Goal: Task Accomplishment & Management: Use online tool/utility

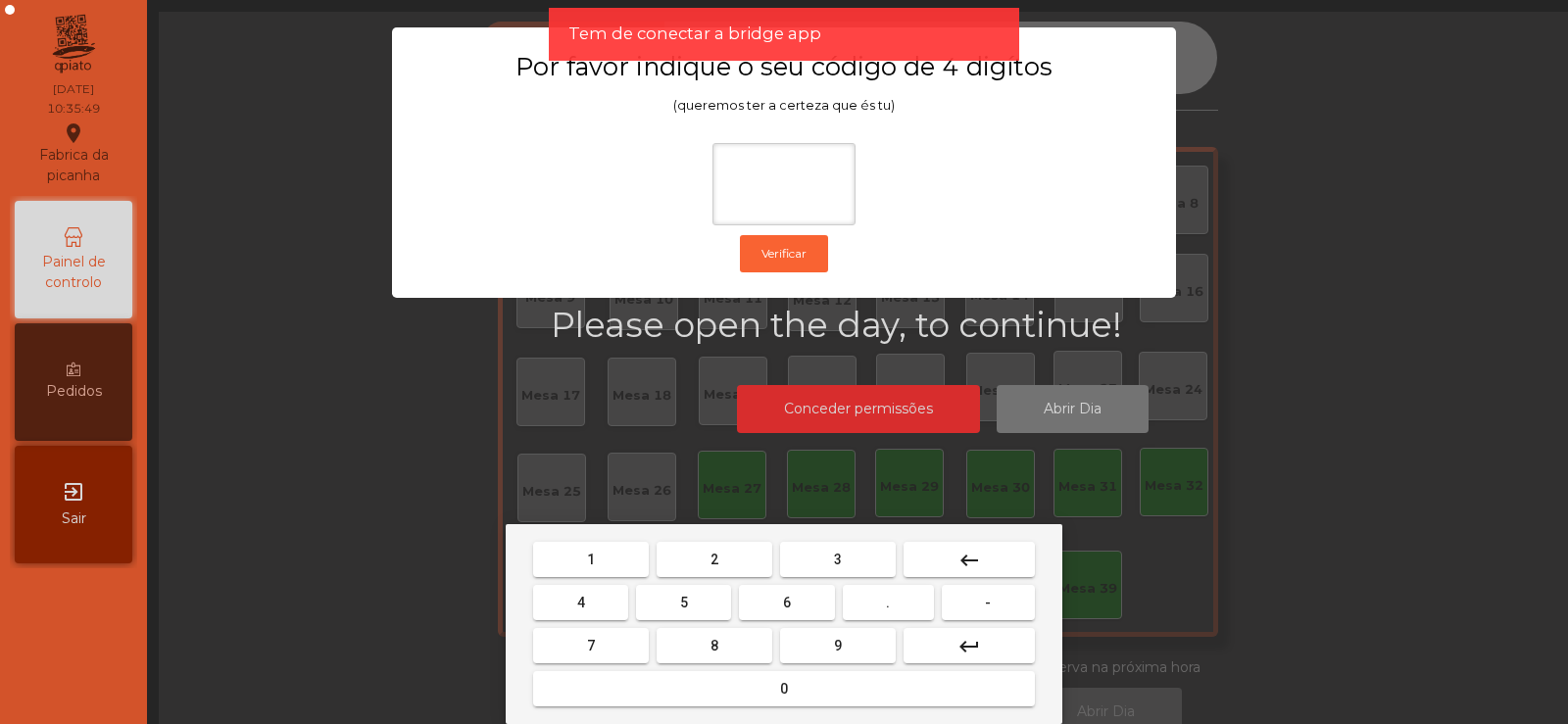
click at [743, 558] on button "2" at bounding box center [714, 560] width 116 height 36
click at [783, 598] on span "6" at bounding box center [787, 603] width 8 height 16
click at [619, 632] on button "7" at bounding box center [590, 646] width 116 height 36
click at [680, 602] on span "5" at bounding box center [684, 603] width 8 height 16
type input "****"
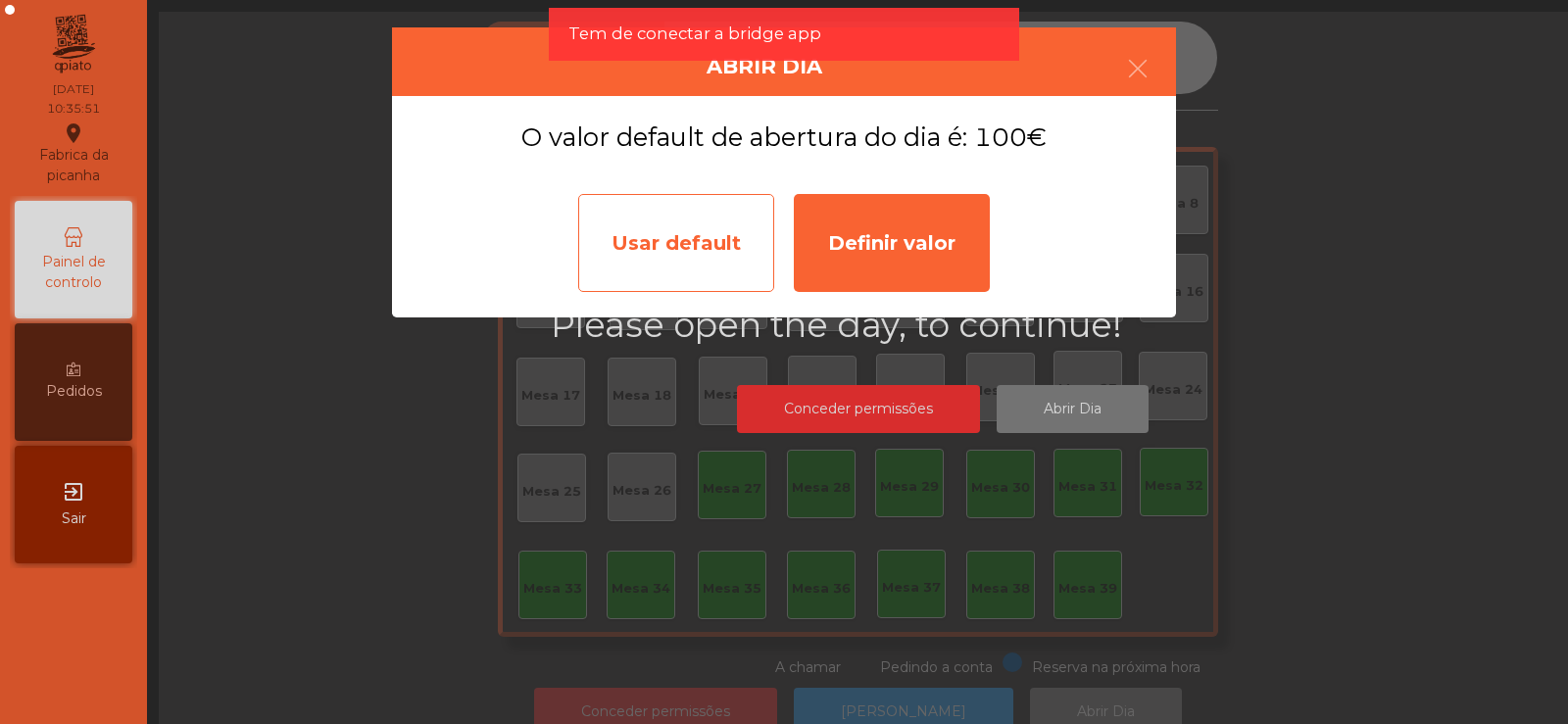
click at [709, 244] on div "Usar default" at bounding box center [676, 243] width 196 height 98
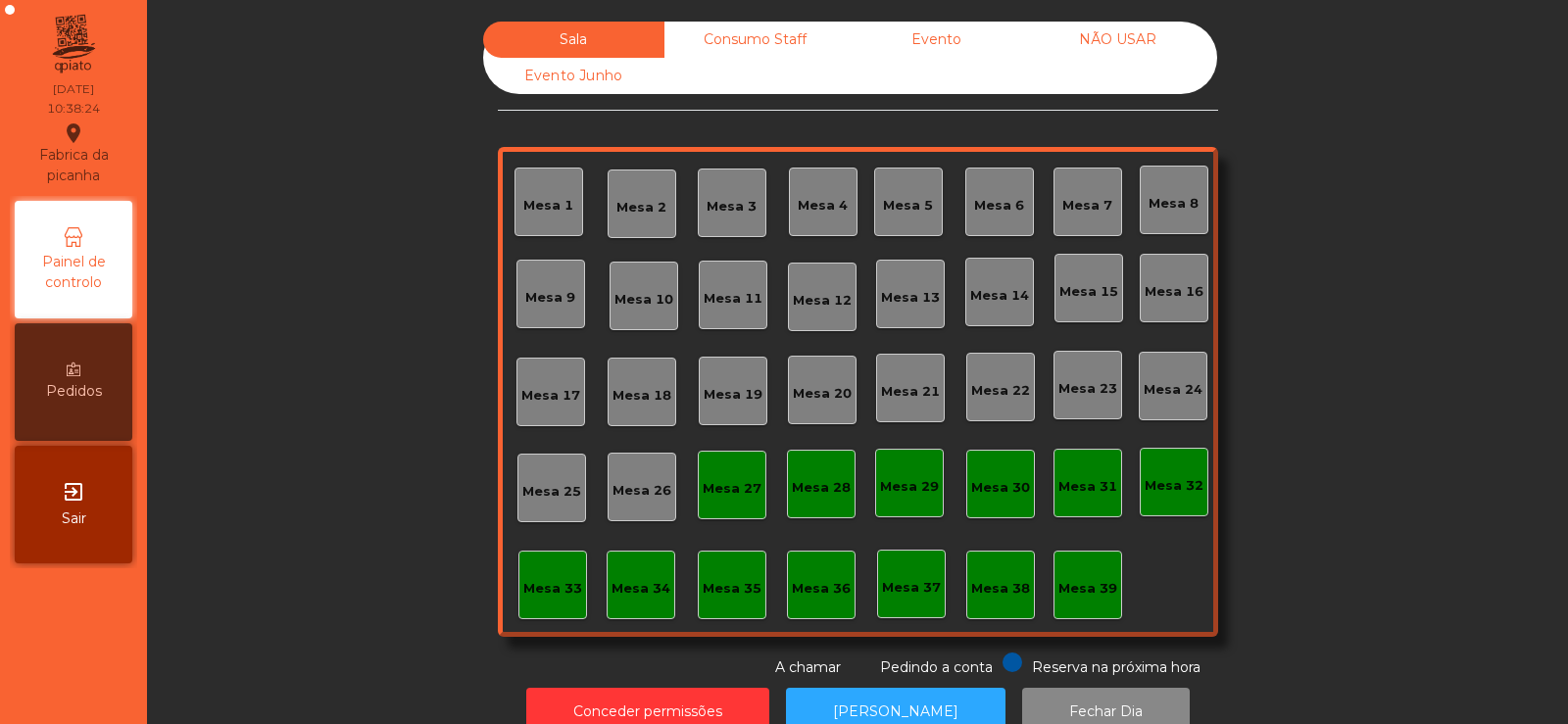
scroll to position [48, 0]
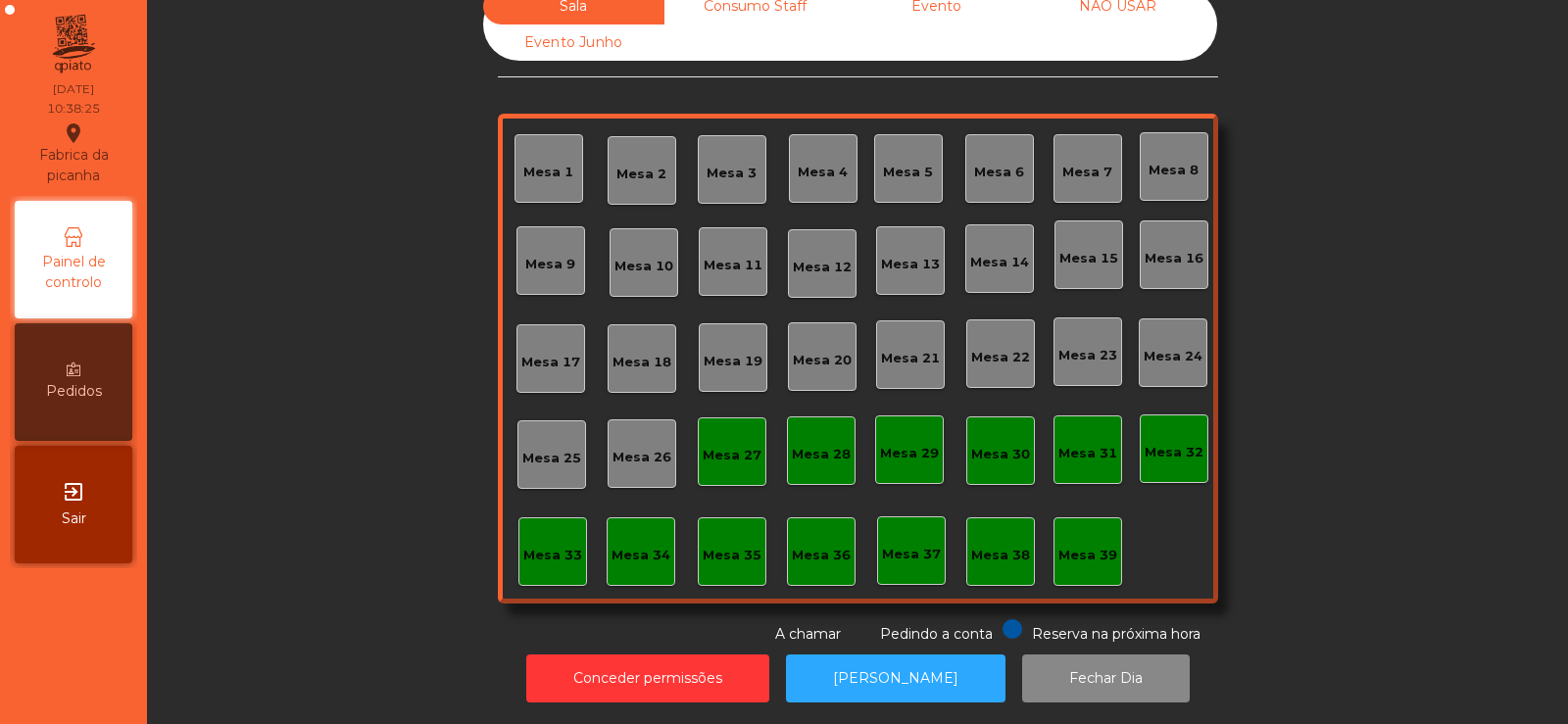
click at [893, 545] on div "Mesa 37" at bounding box center [911, 555] width 59 height 20
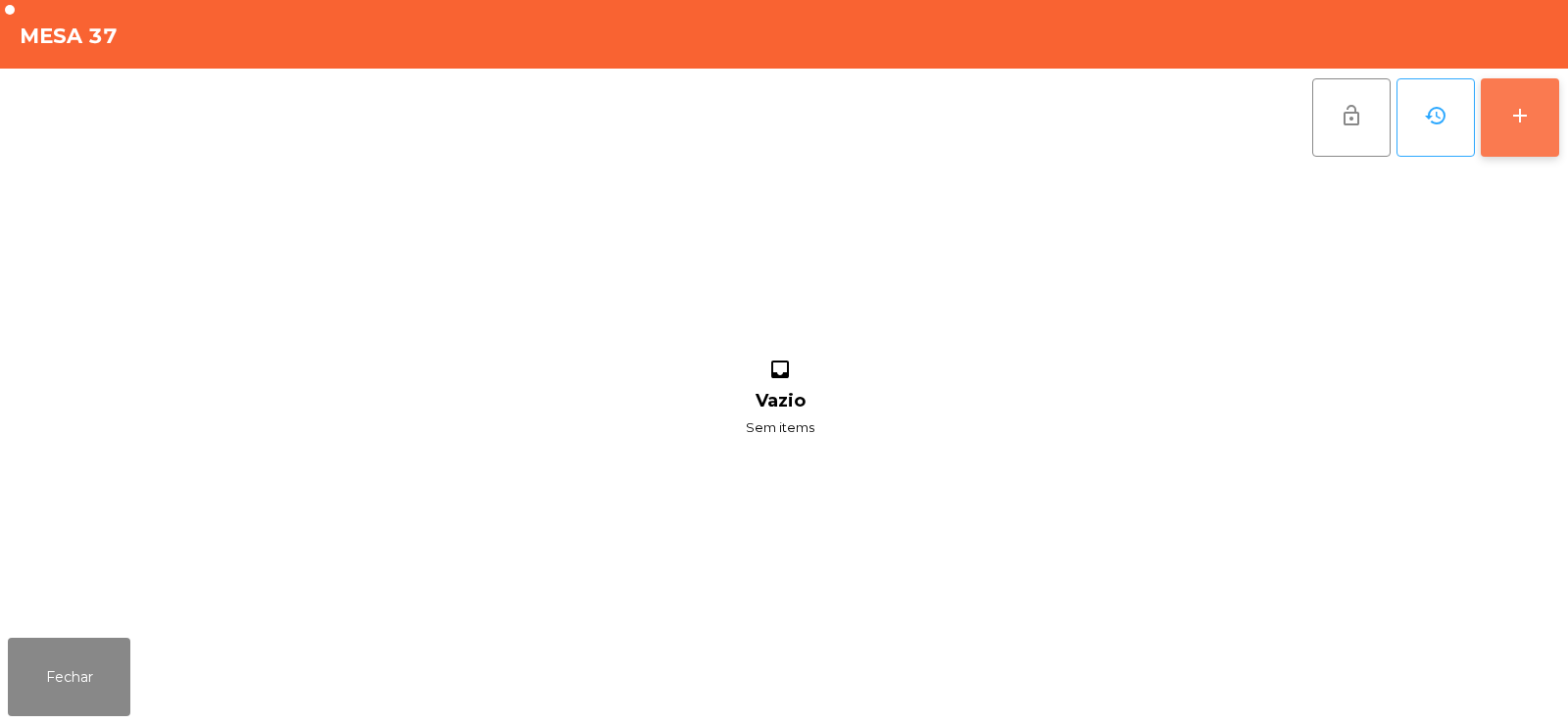
click at [1510, 140] on button "add" at bounding box center [1520, 117] width 78 height 78
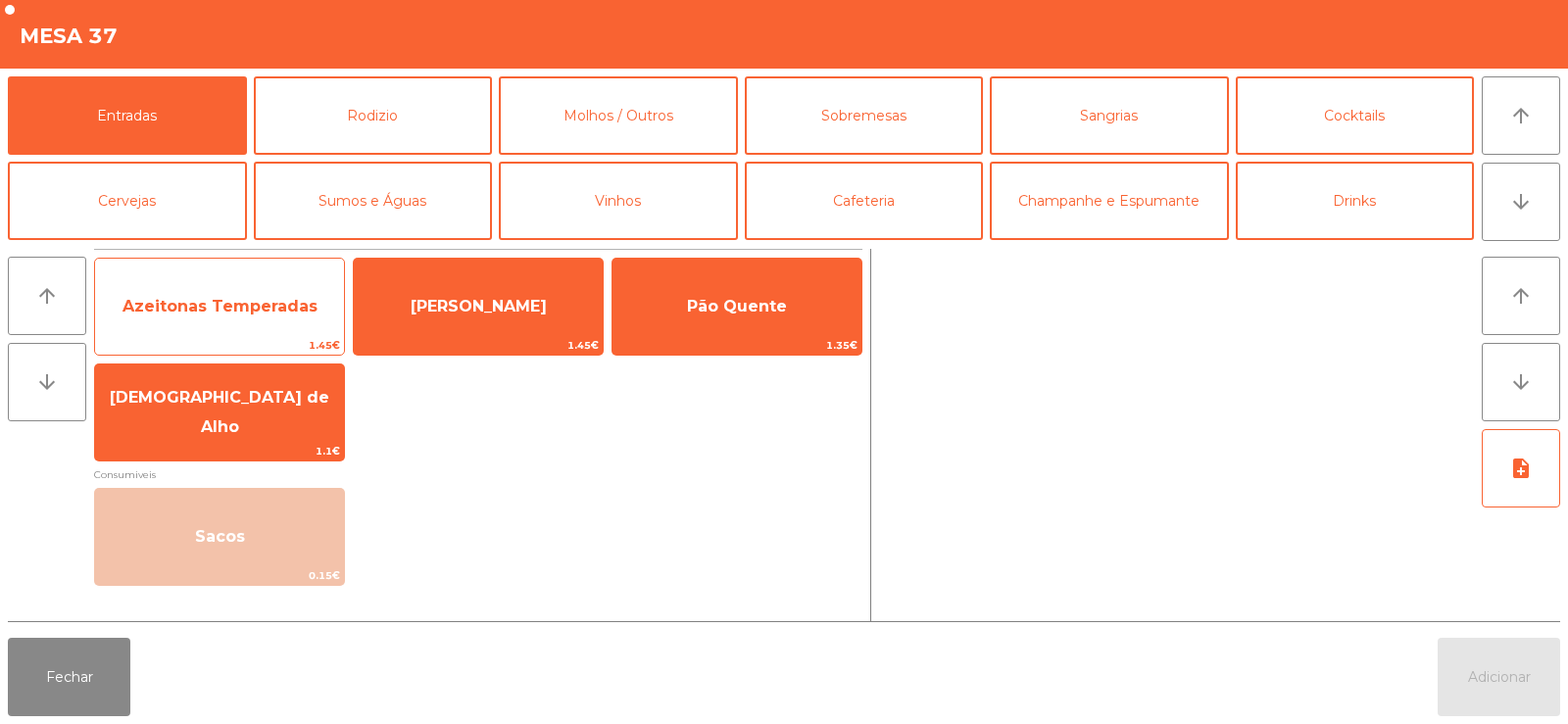
click at [257, 312] on span "Azeitonas Temperadas" at bounding box center [219, 306] width 195 height 19
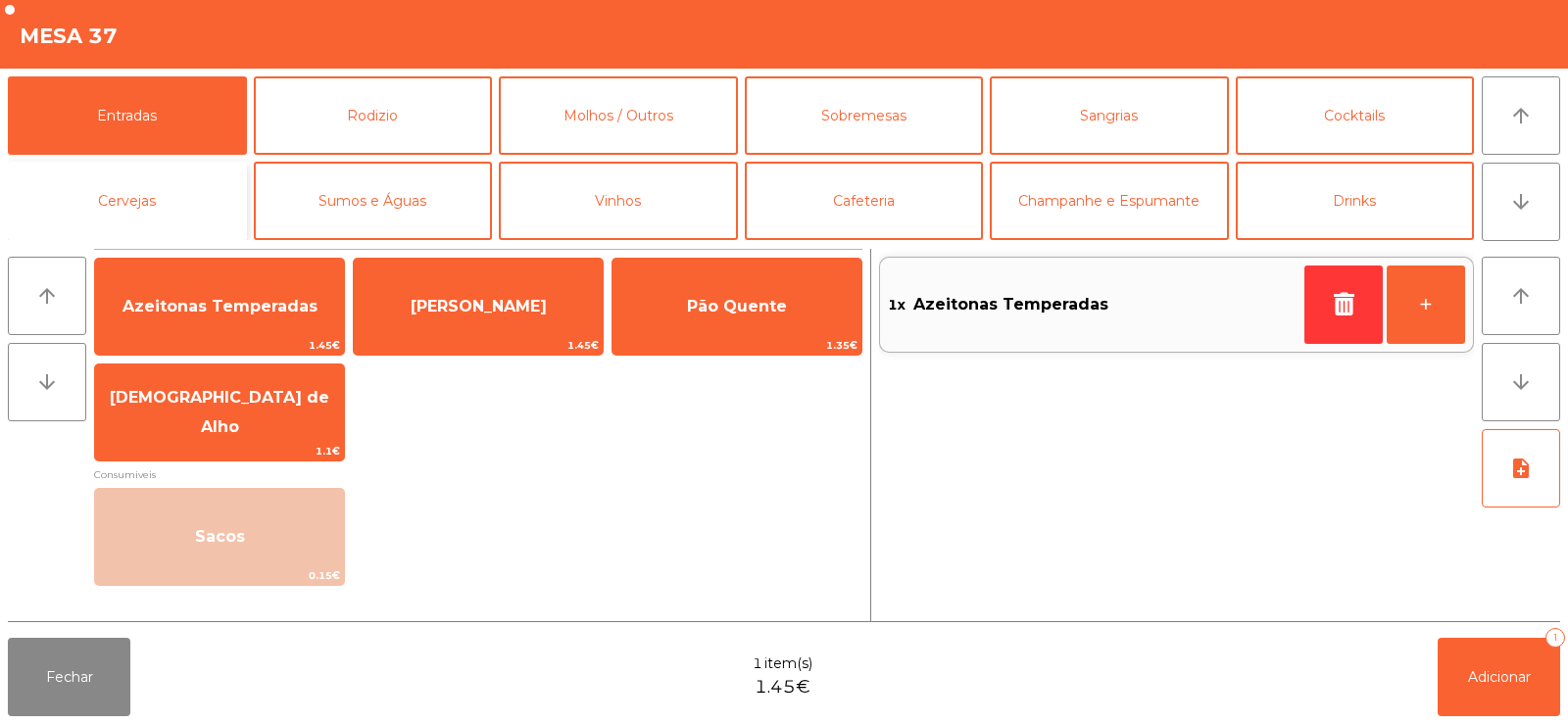
click at [195, 201] on button "Cervejas" at bounding box center [127, 201] width 239 height 78
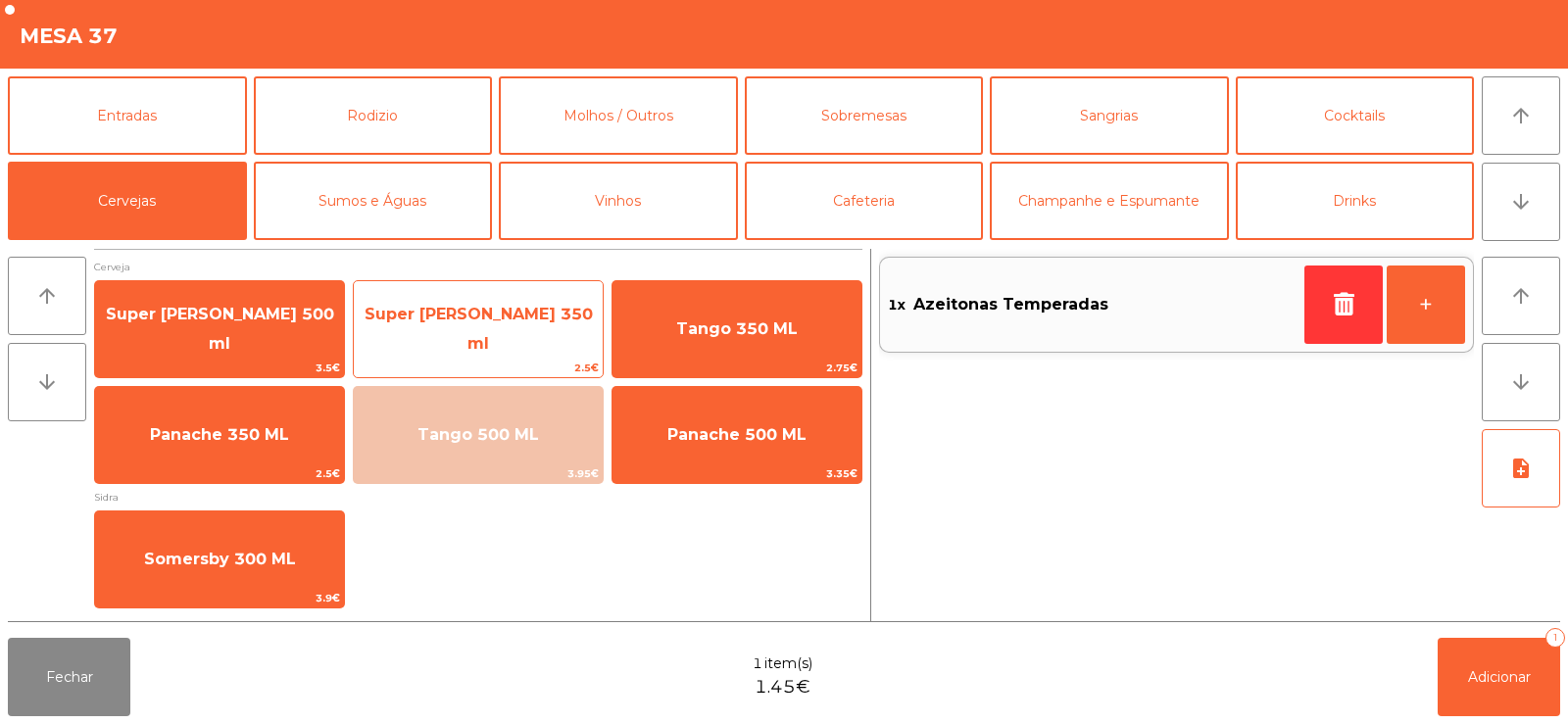
click at [412, 330] on span "Super [PERSON_NAME] 350 ml" at bounding box center [478, 329] width 228 height 48
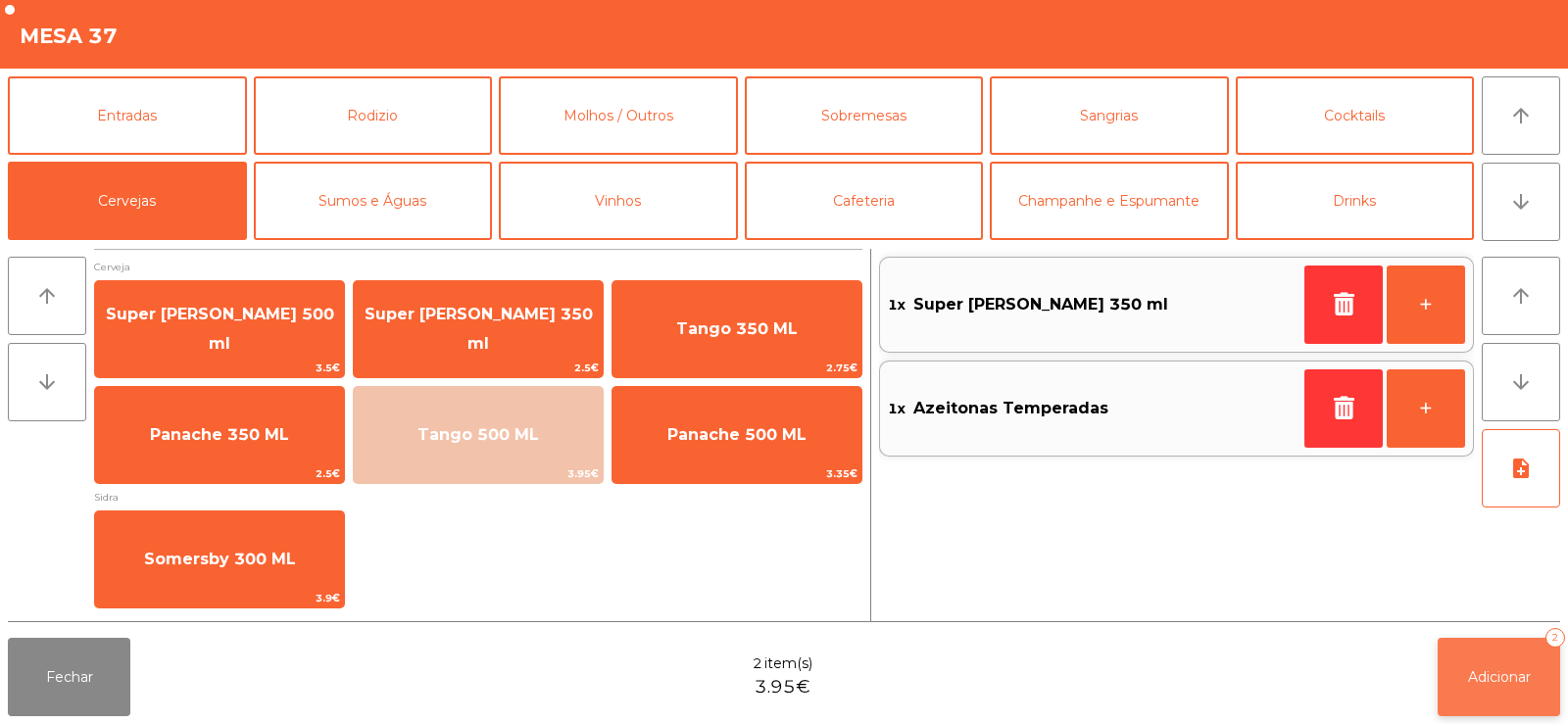
click at [1523, 674] on span "Adicionar" at bounding box center [1500, 678] width 63 height 18
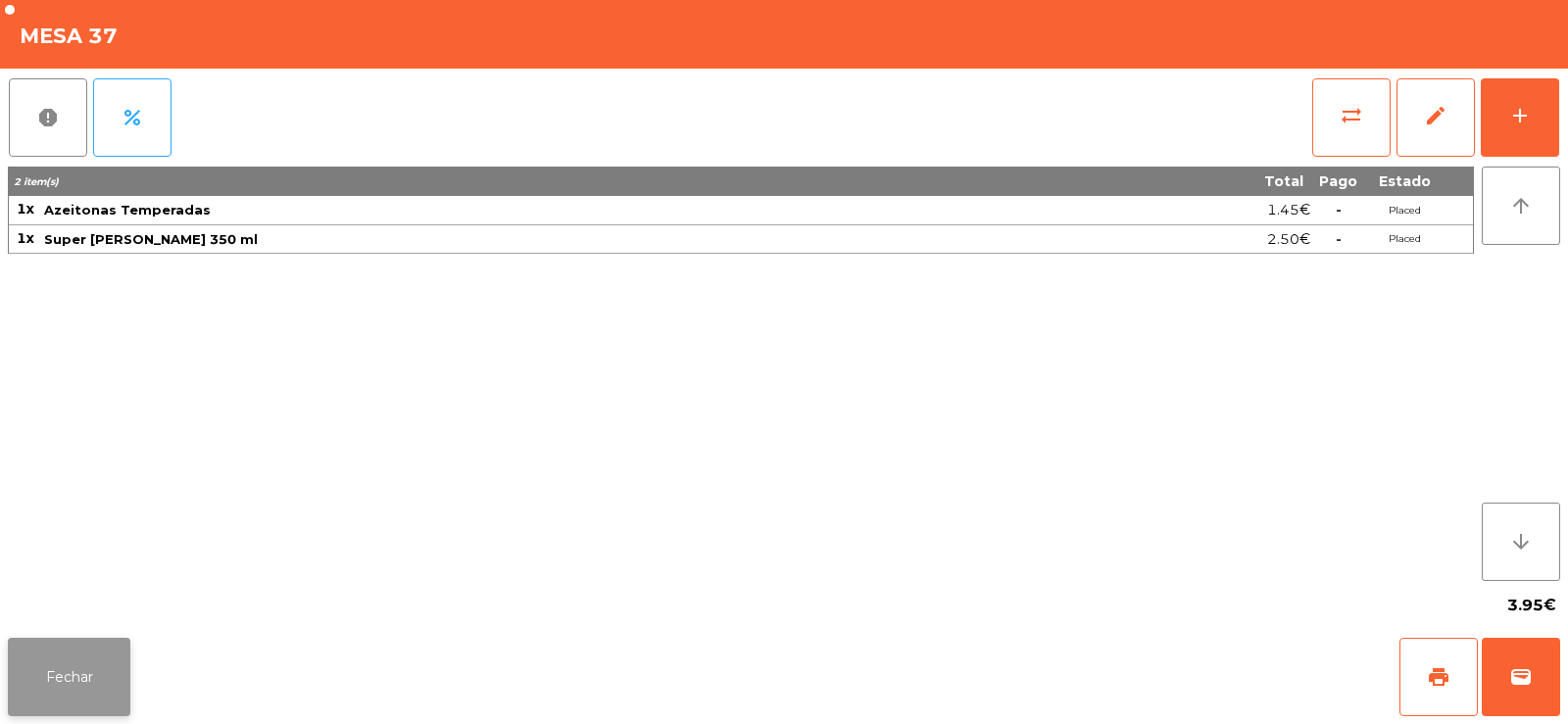
click at [118, 673] on button "Fechar" at bounding box center [69, 677] width 122 height 78
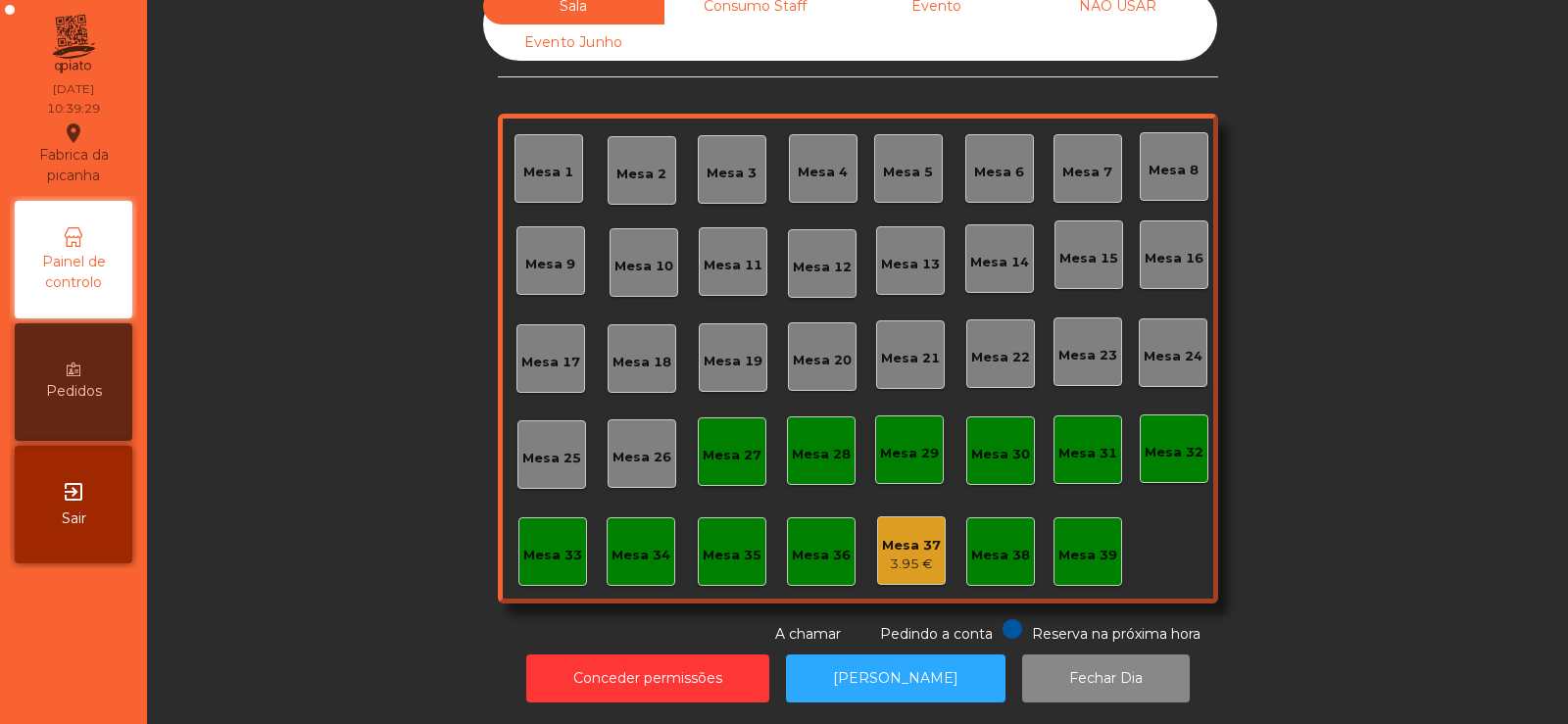
scroll to position [0, 0]
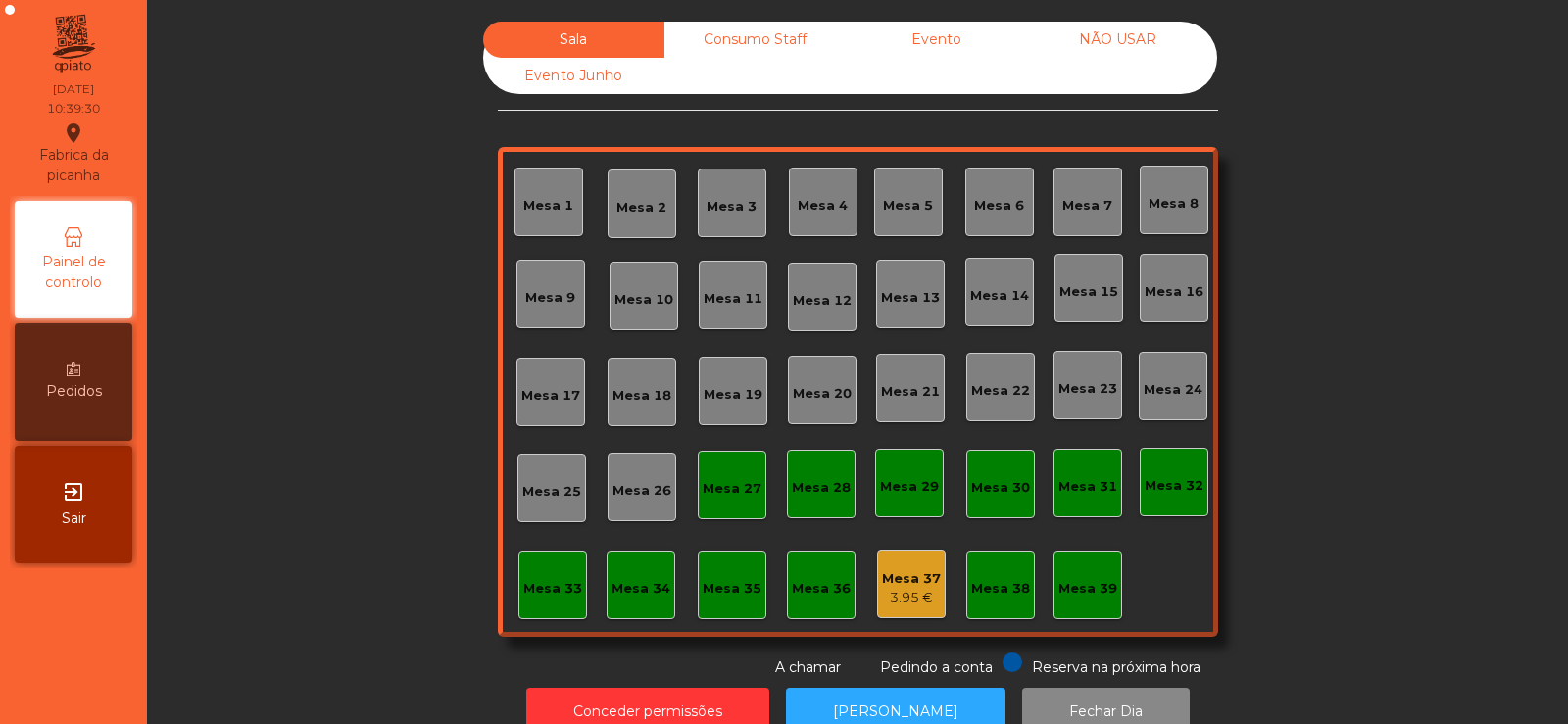
click at [768, 33] on div "Consumo Staff" at bounding box center [755, 40] width 182 height 37
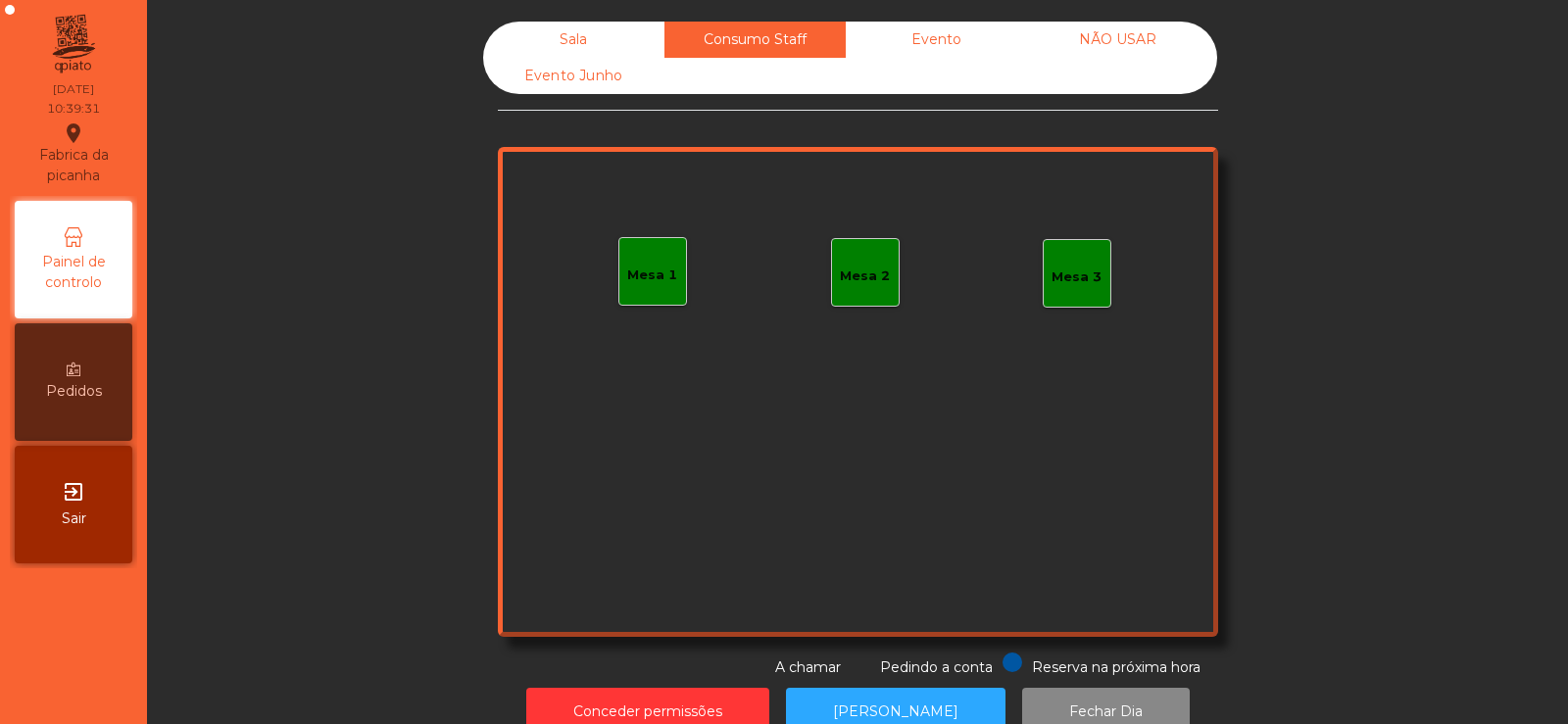
click at [961, 40] on div "Evento" at bounding box center [936, 40] width 182 height 37
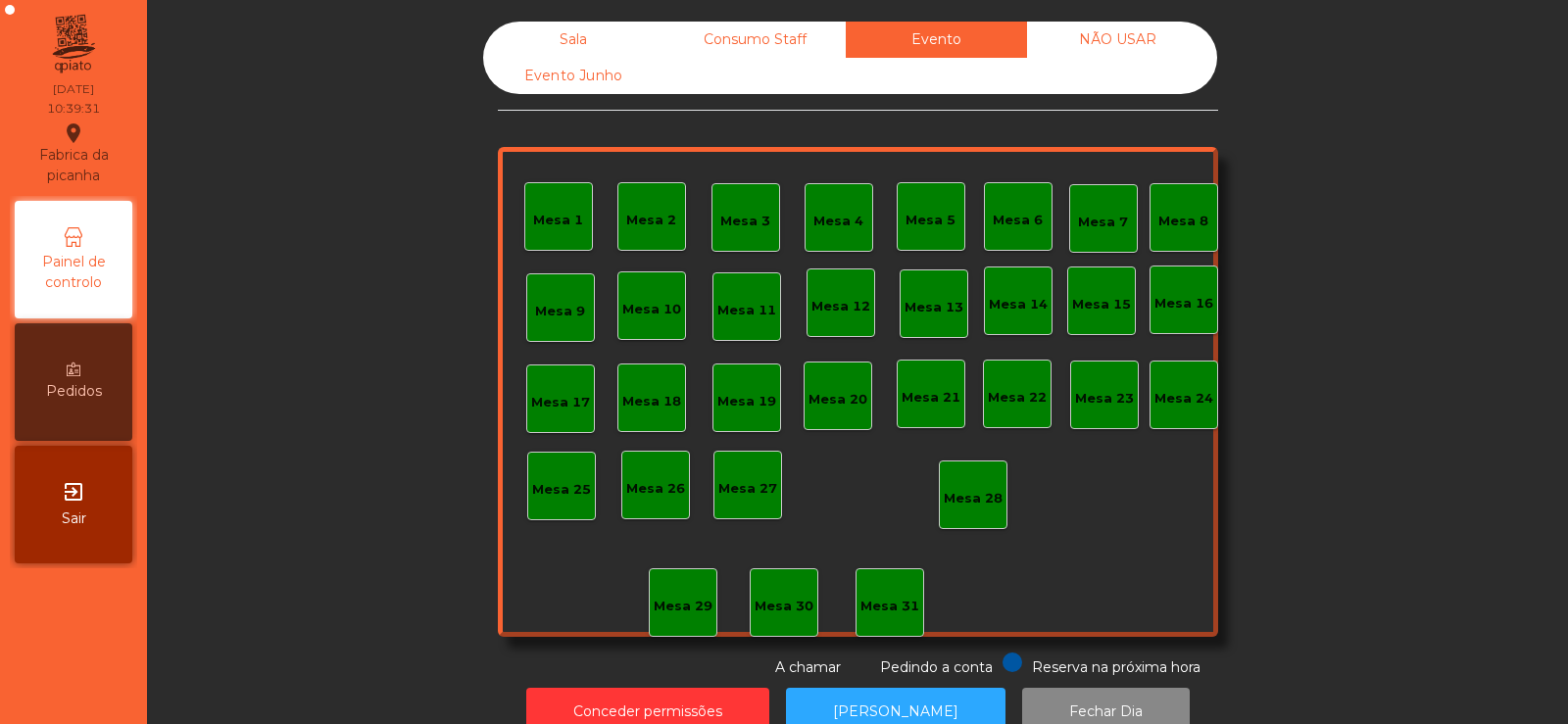
click at [1136, 37] on div "NÃO USAR" at bounding box center [1118, 40] width 182 height 37
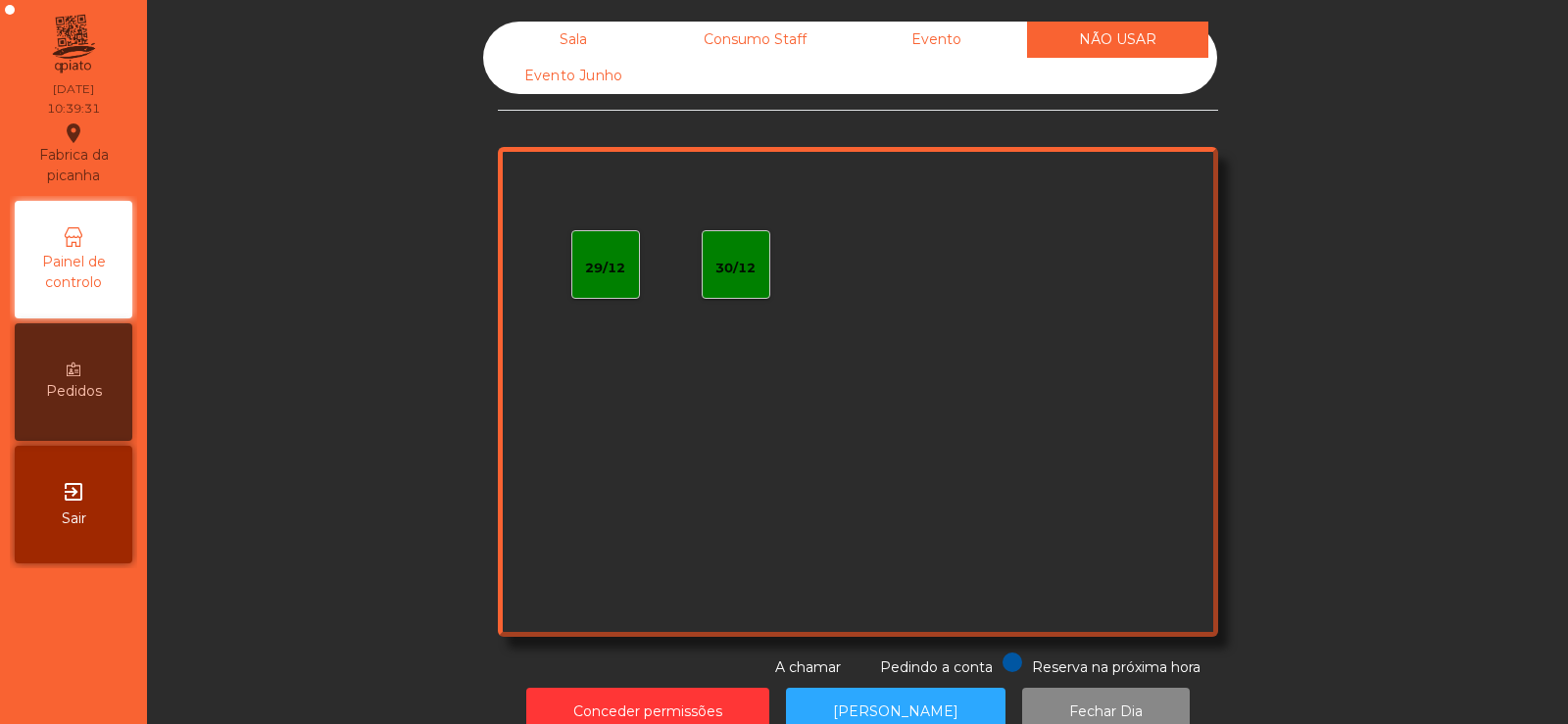
click at [600, 89] on div "Evento Junho" at bounding box center [574, 76] width 182 height 37
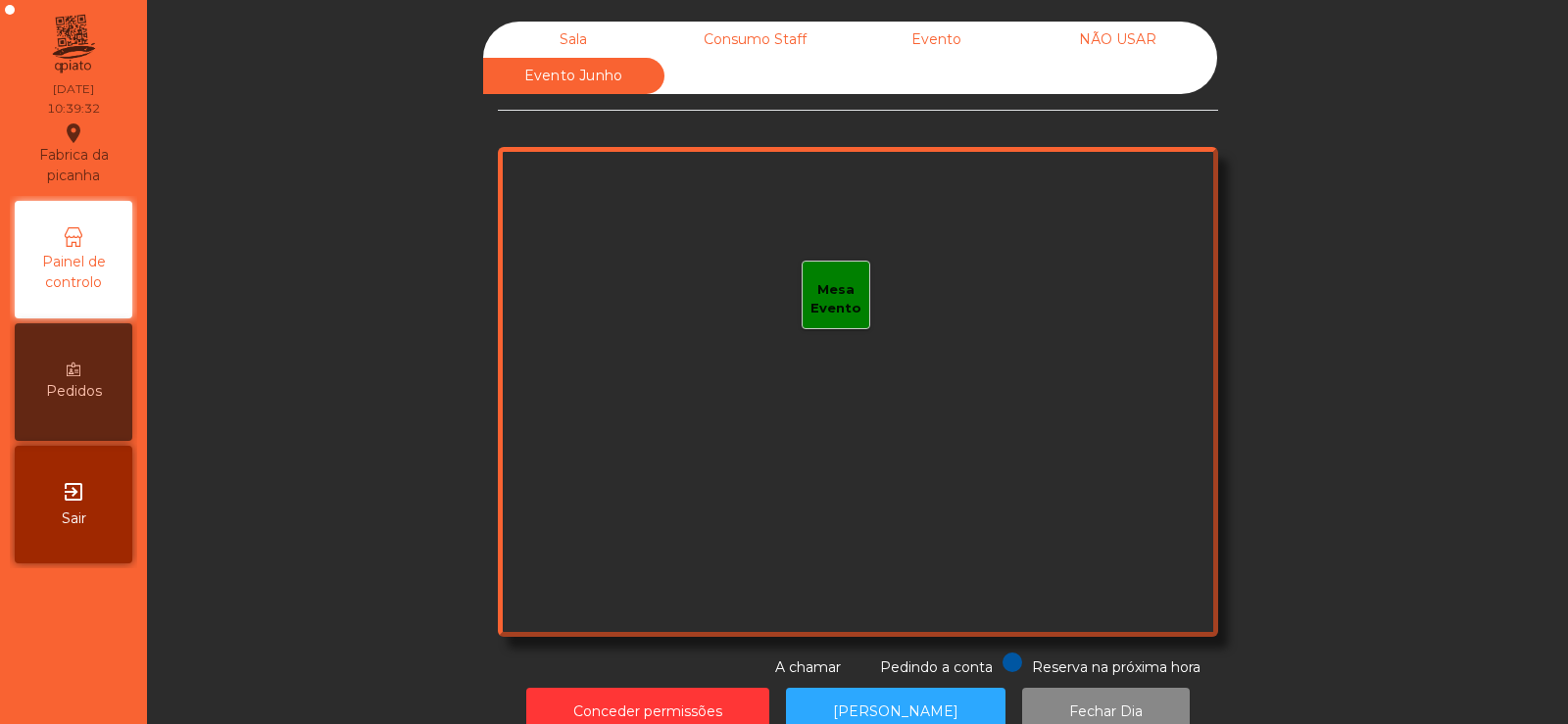
click at [594, 36] on div "Sala" at bounding box center [574, 40] width 182 height 37
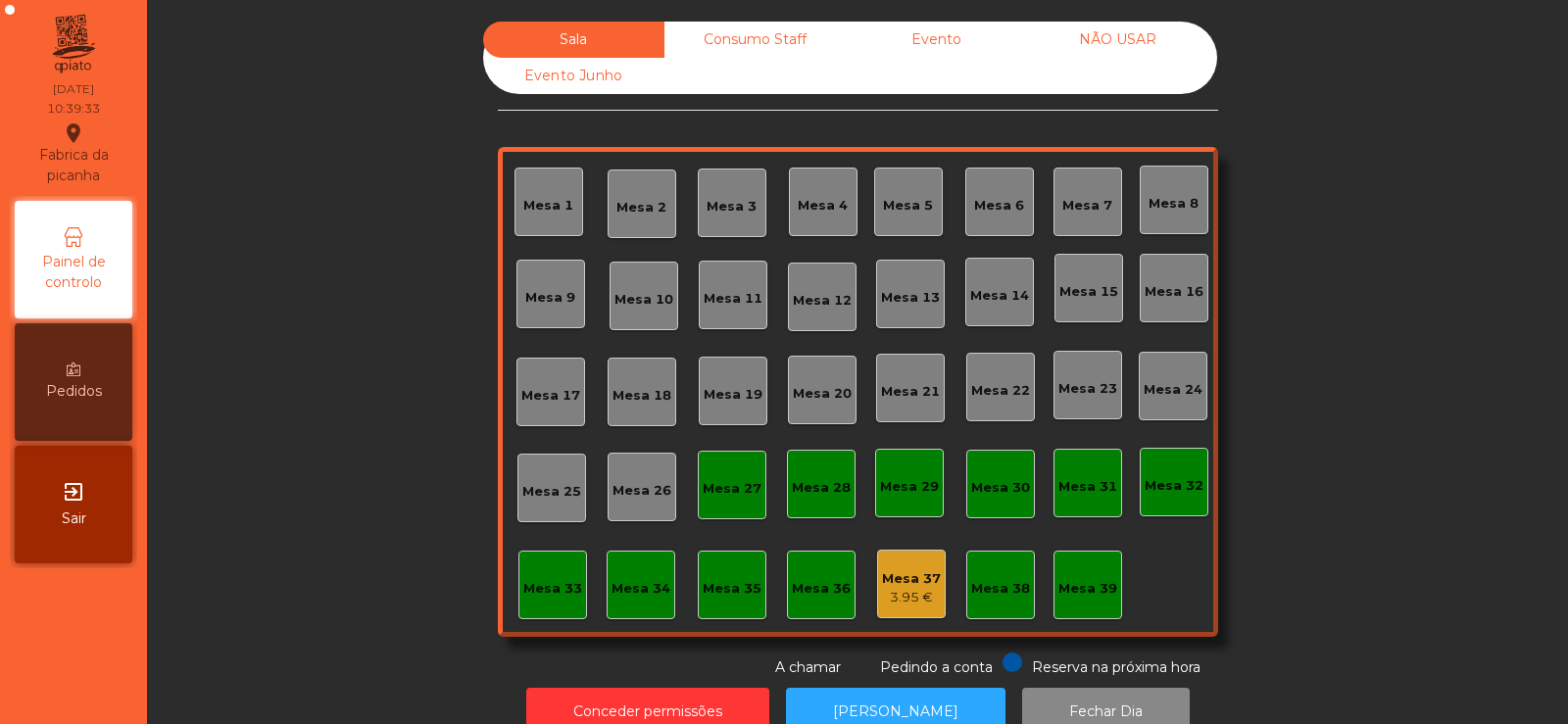
click at [927, 417] on div "Mesa 21" at bounding box center [909, 387] width 68 height 68
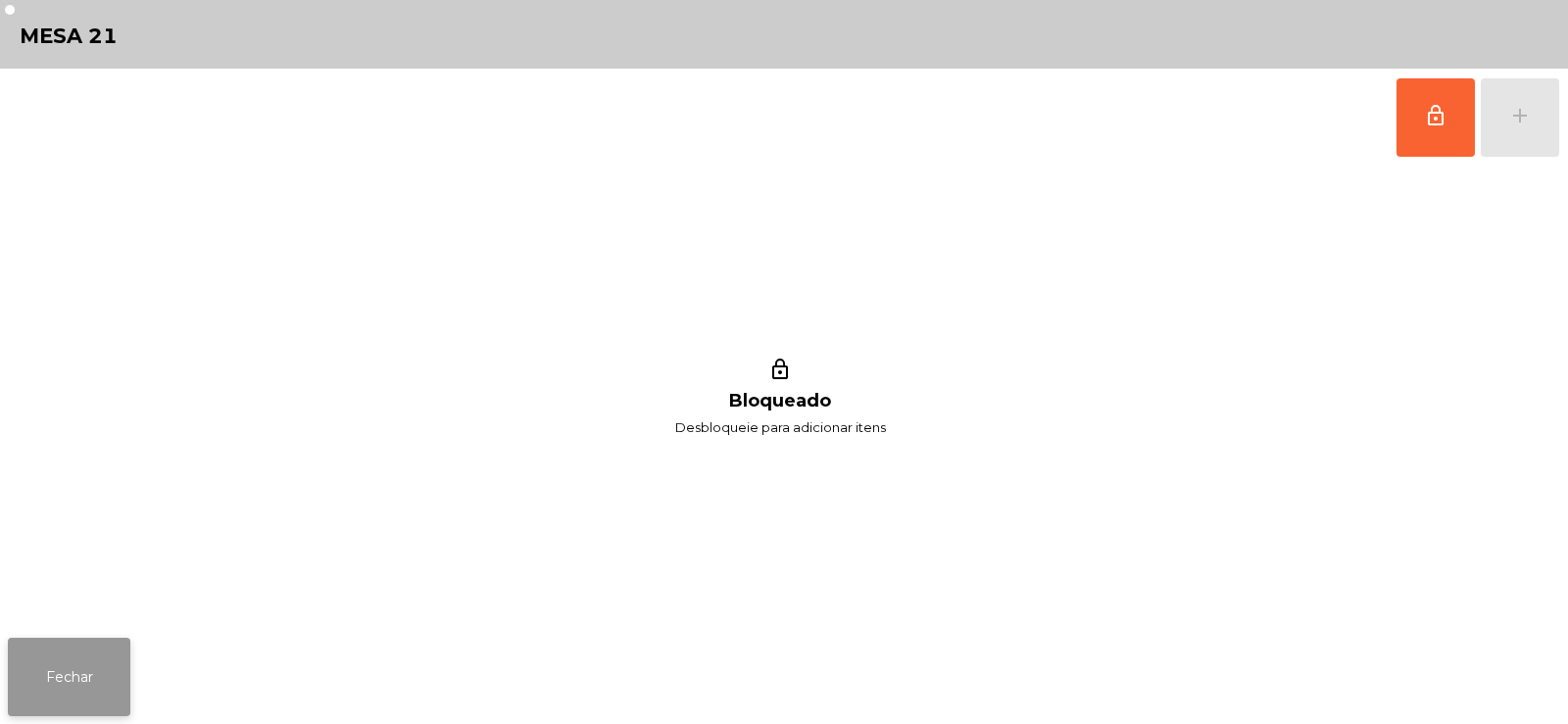
click at [77, 657] on button "Fechar" at bounding box center [69, 677] width 122 height 78
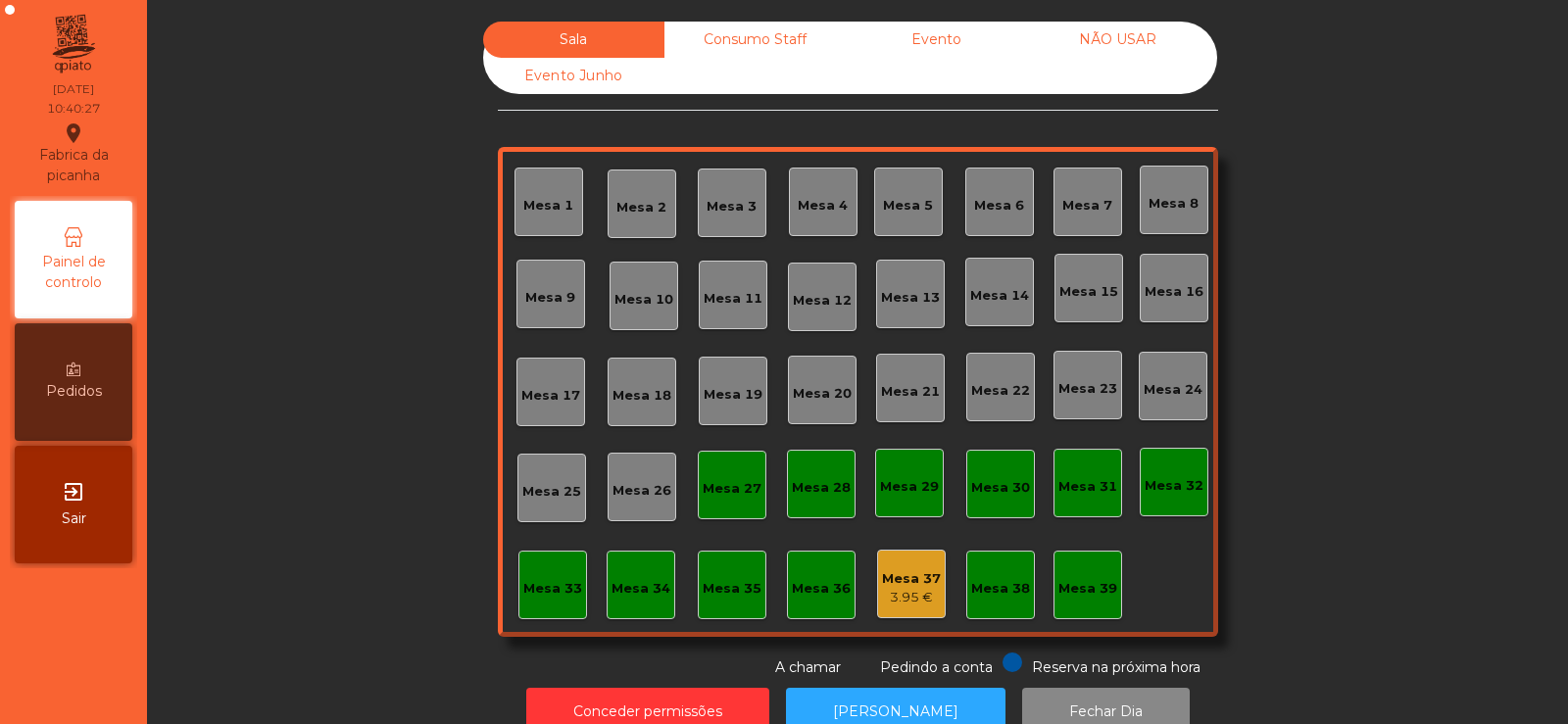
scroll to position [48, 0]
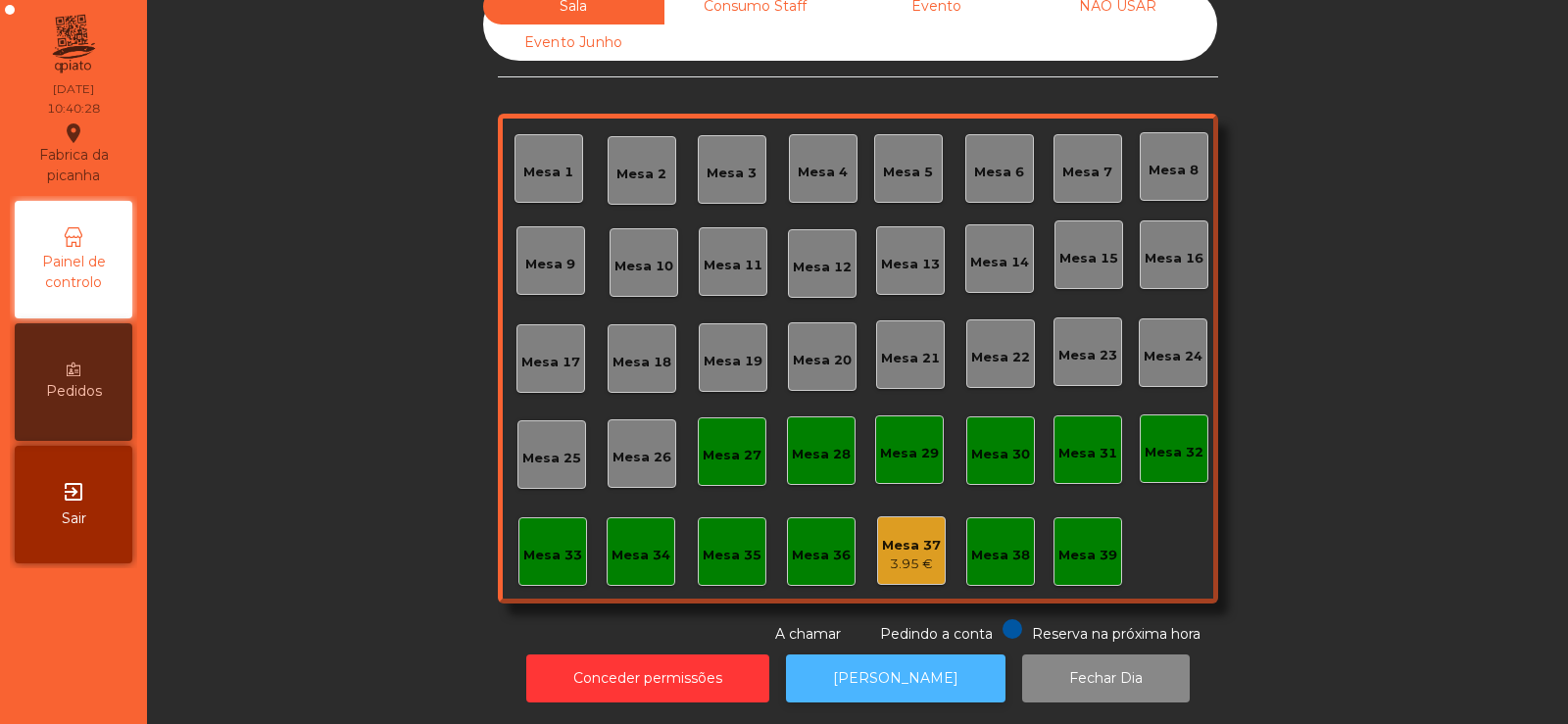
click at [856, 664] on button "[PERSON_NAME]" at bounding box center [896, 679] width 219 height 48
